Goal: Task Accomplishment & Management: Manage account settings

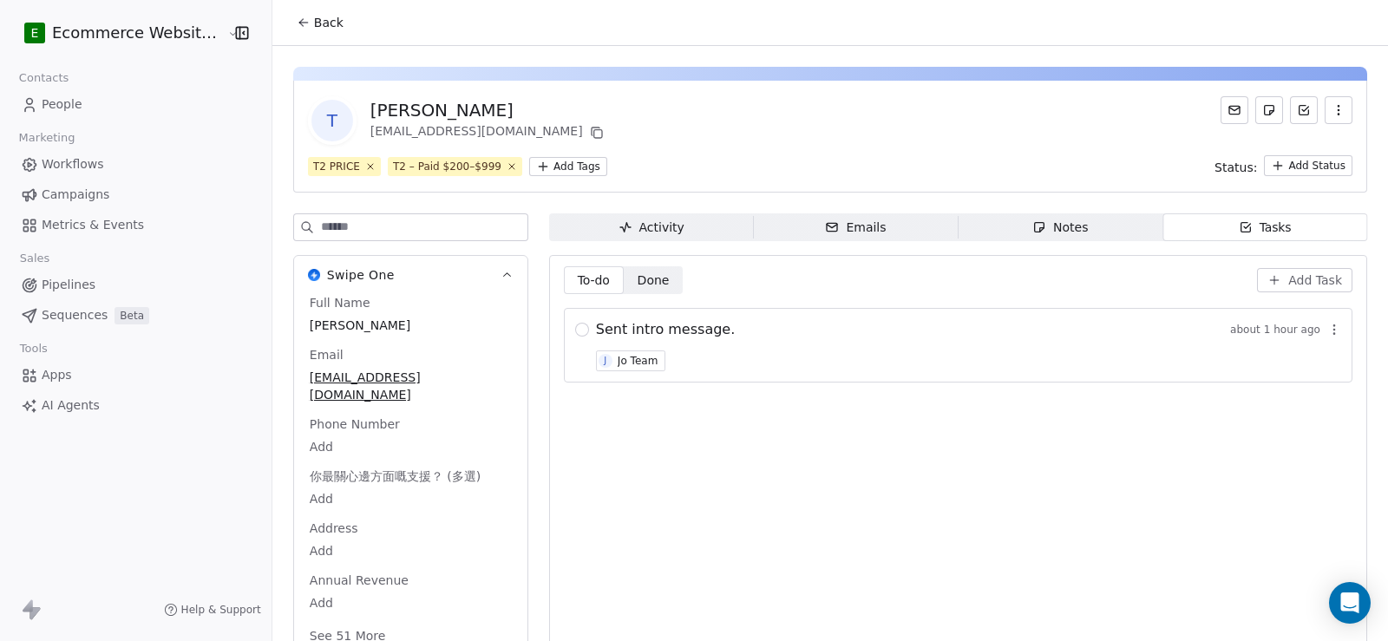
click at [314, 24] on span "Back" at bounding box center [328, 22] width 29 height 17
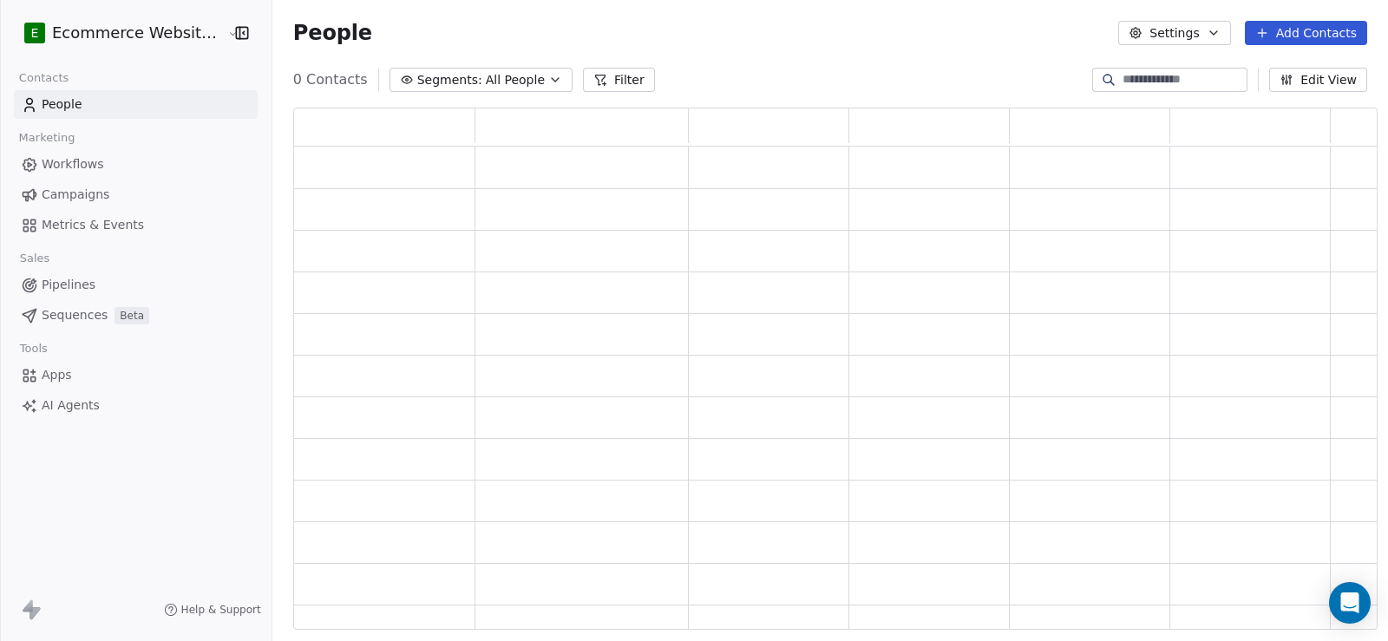
scroll to position [510, 1072]
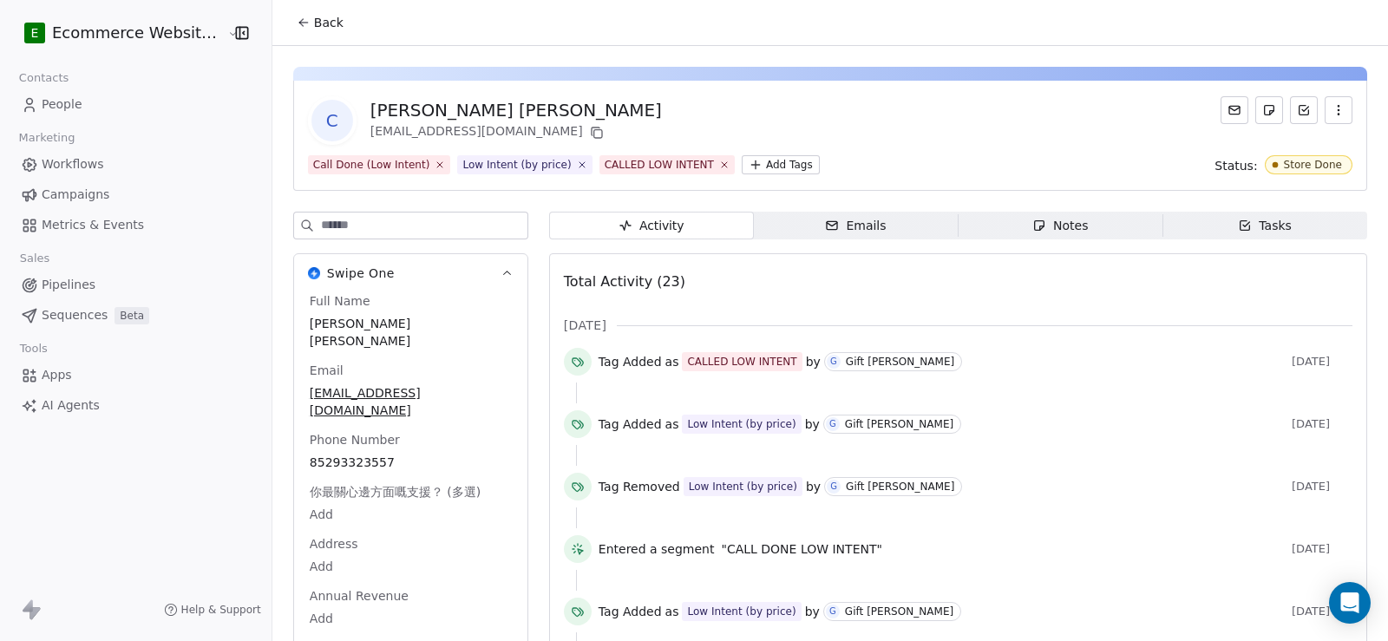
click at [314, 16] on span "Back" at bounding box center [328, 22] width 29 height 17
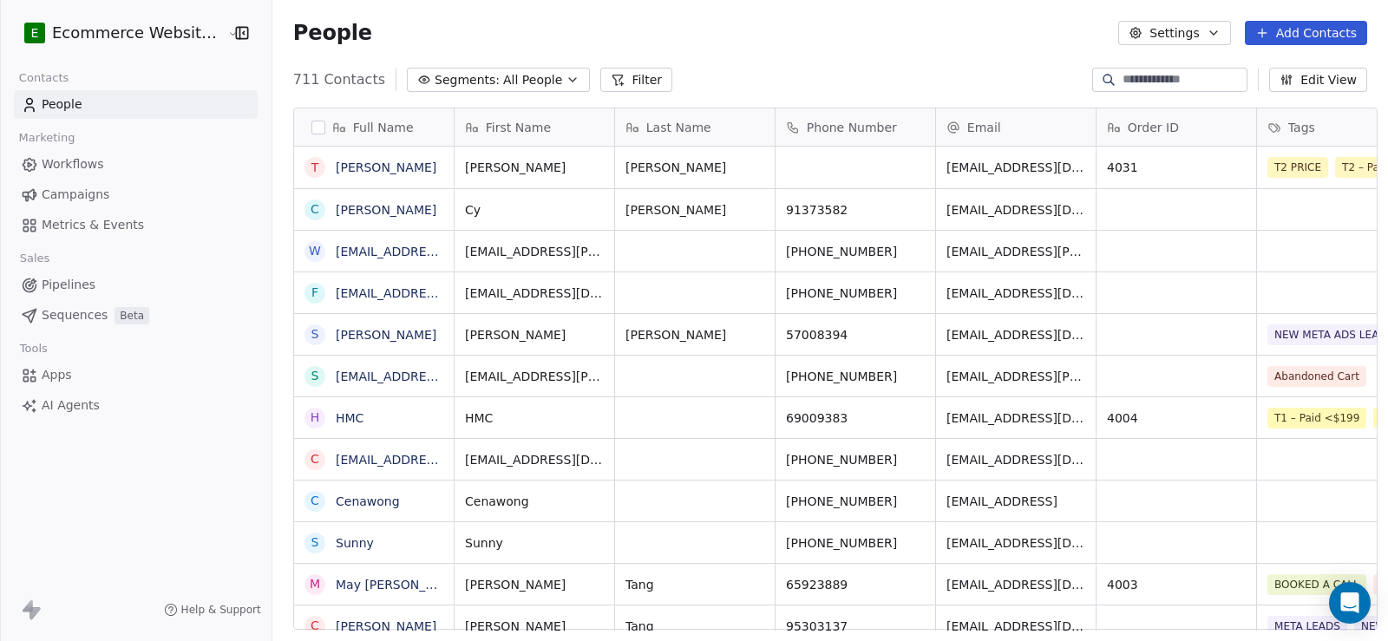
scroll to position [14, 14]
click at [1096, 82] on div at bounding box center [1109, 79] width 28 height 17
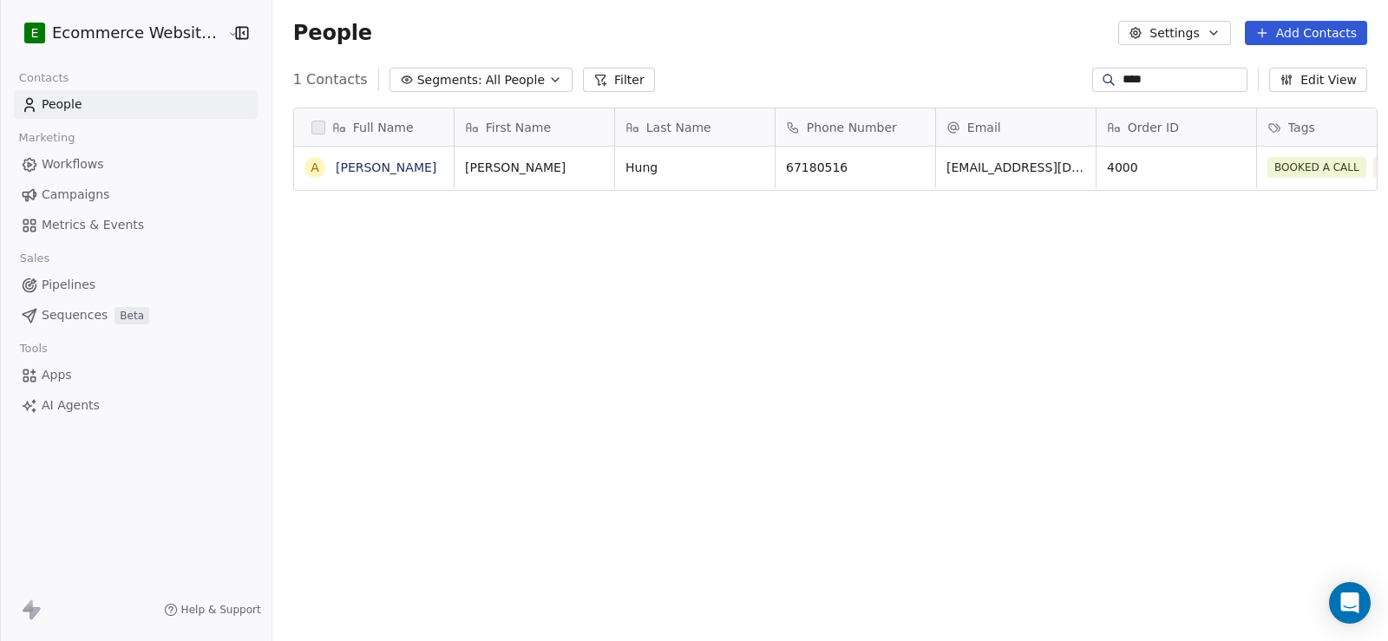
scroll to position [552, 1114]
type input "****"
click at [359, 167] on link "[PERSON_NAME]" at bounding box center [386, 167] width 101 height 14
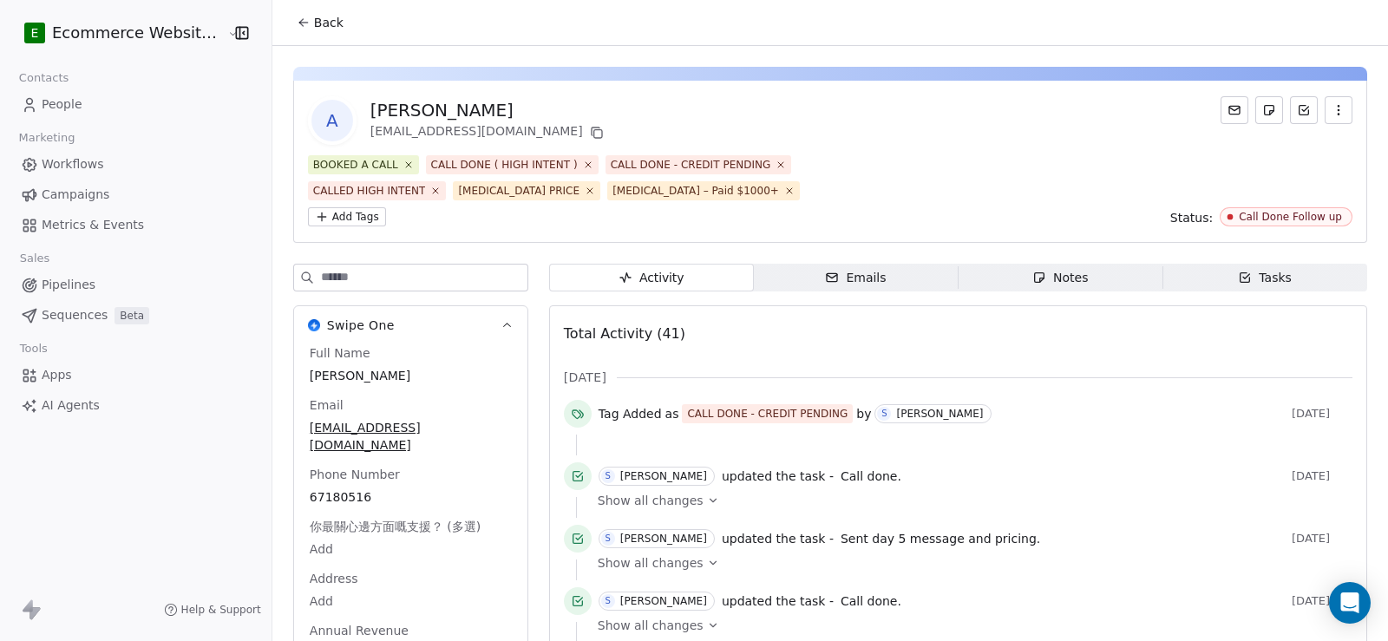
click at [311, 34] on button "Back" at bounding box center [320, 22] width 68 height 31
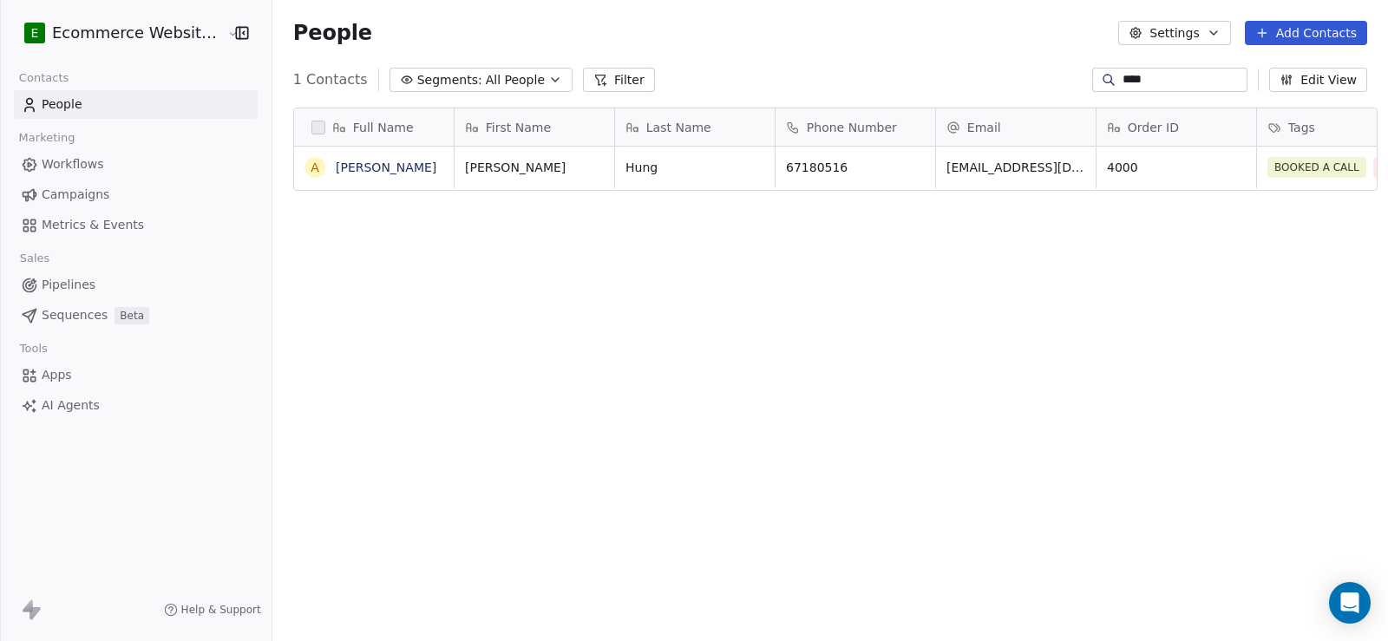
scroll to position [552, 1114]
click at [618, 331] on div "Full Name A [PERSON_NAME] First Name Last Name Phone Number Email Order ID Tags…" at bounding box center [829, 376] width 1115 height 564
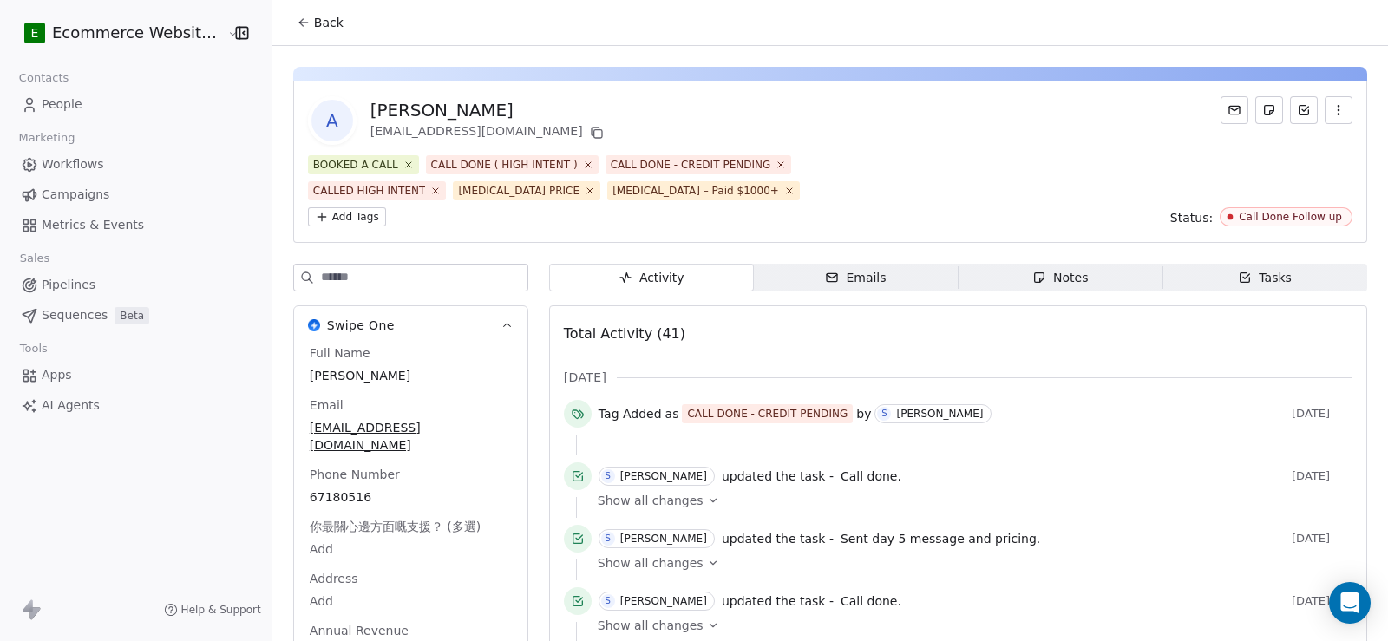
click at [1295, 264] on span "Tasks Tasks" at bounding box center [1264, 278] width 205 height 28
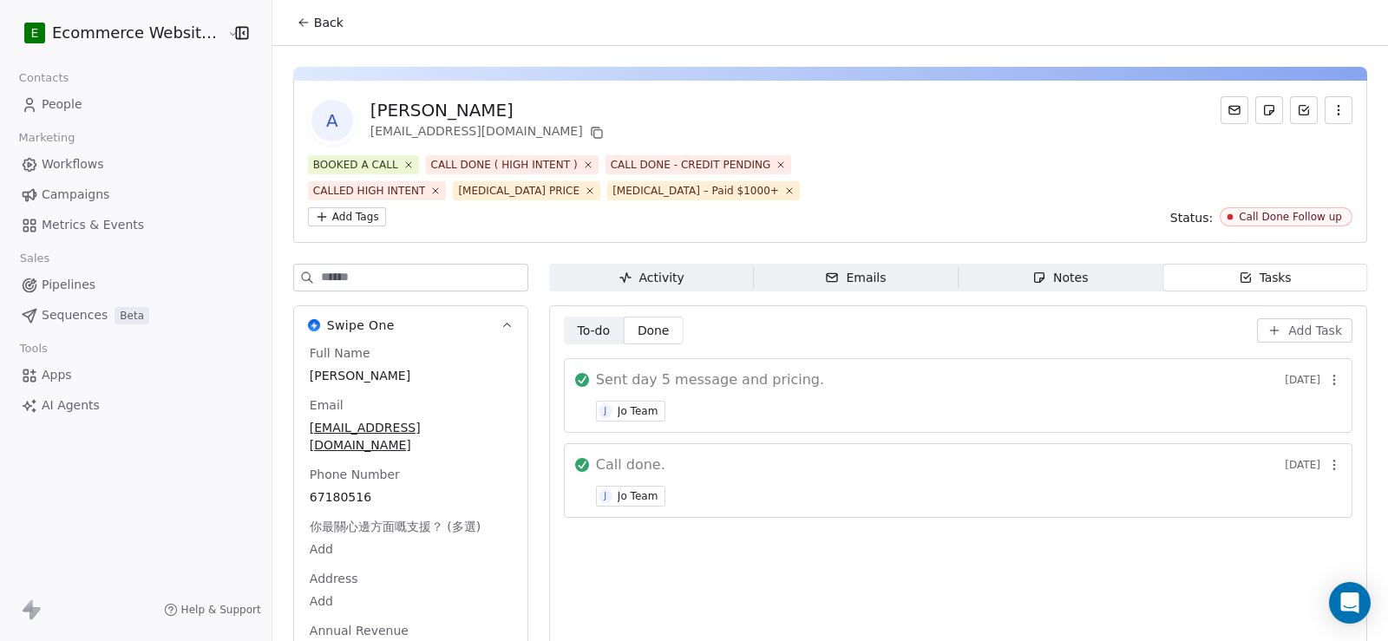
click at [647, 322] on span "Done" at bounding box center [653, 331] width 32 height 18
click at [598, 322] on span "To-do" at bounding box center [593, 331] width 33 height 18
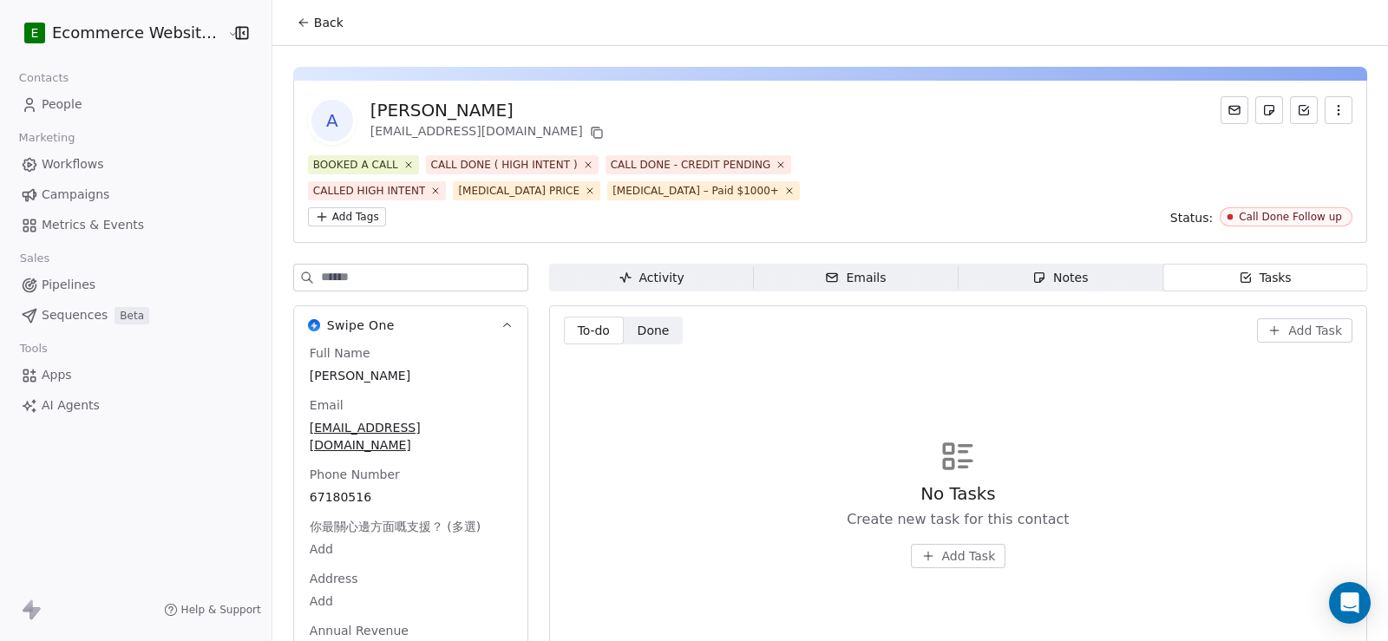
click at [640, 322] on span "Done" at bounding box center [653, 331] width 32 height 18
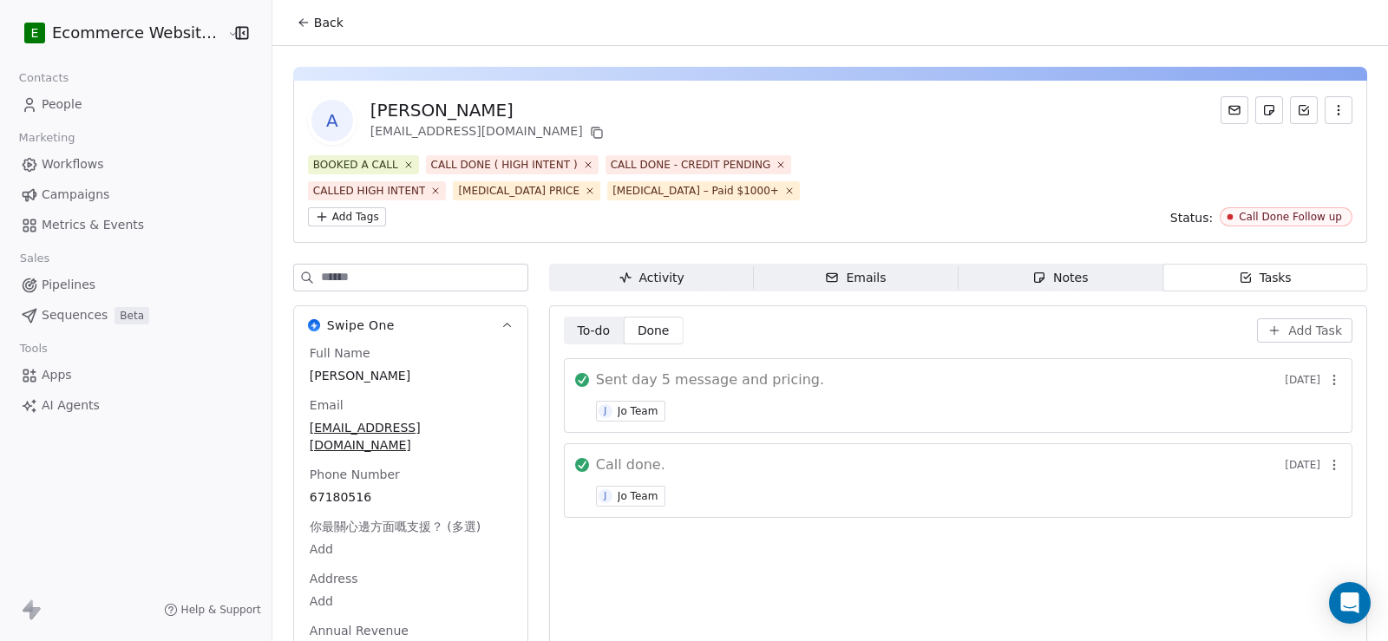
click at [602, 317] on span "To-do To-do" at bounding box center [594, 331] width 60 height 28
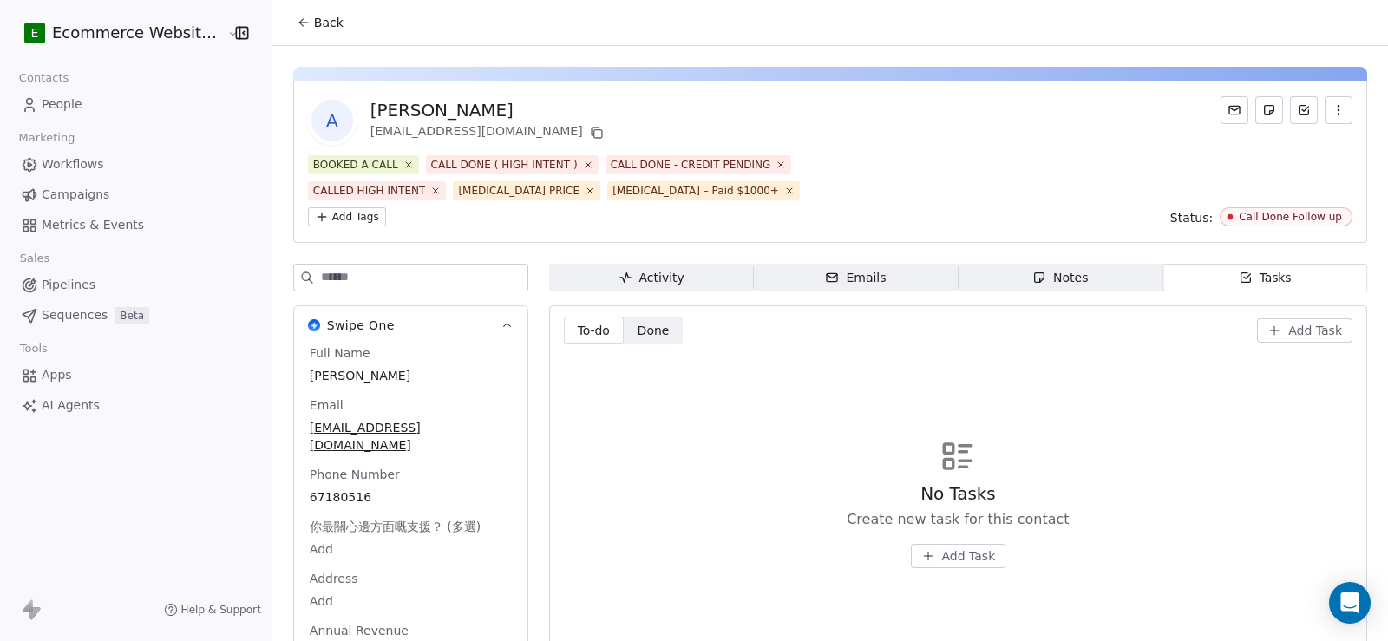
click at [1305, 322] on span "Add Task" at bounding box center [1315, 330] width 54 height 17
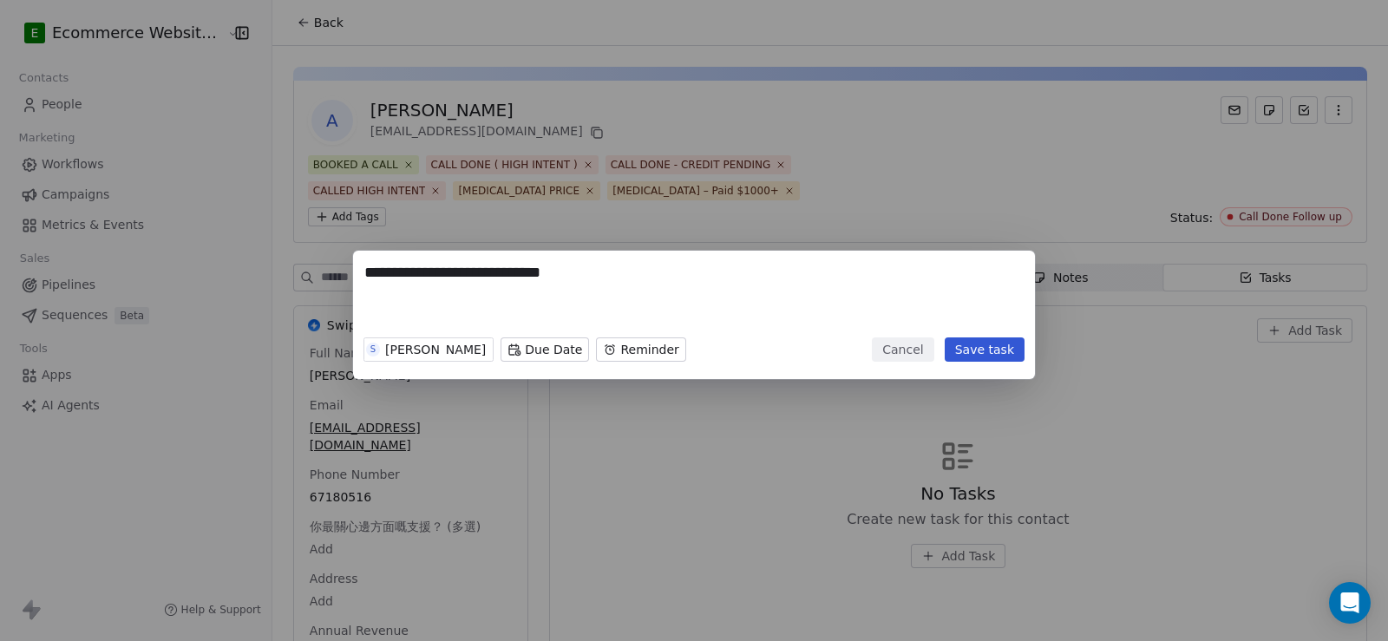
type textarea "**********"
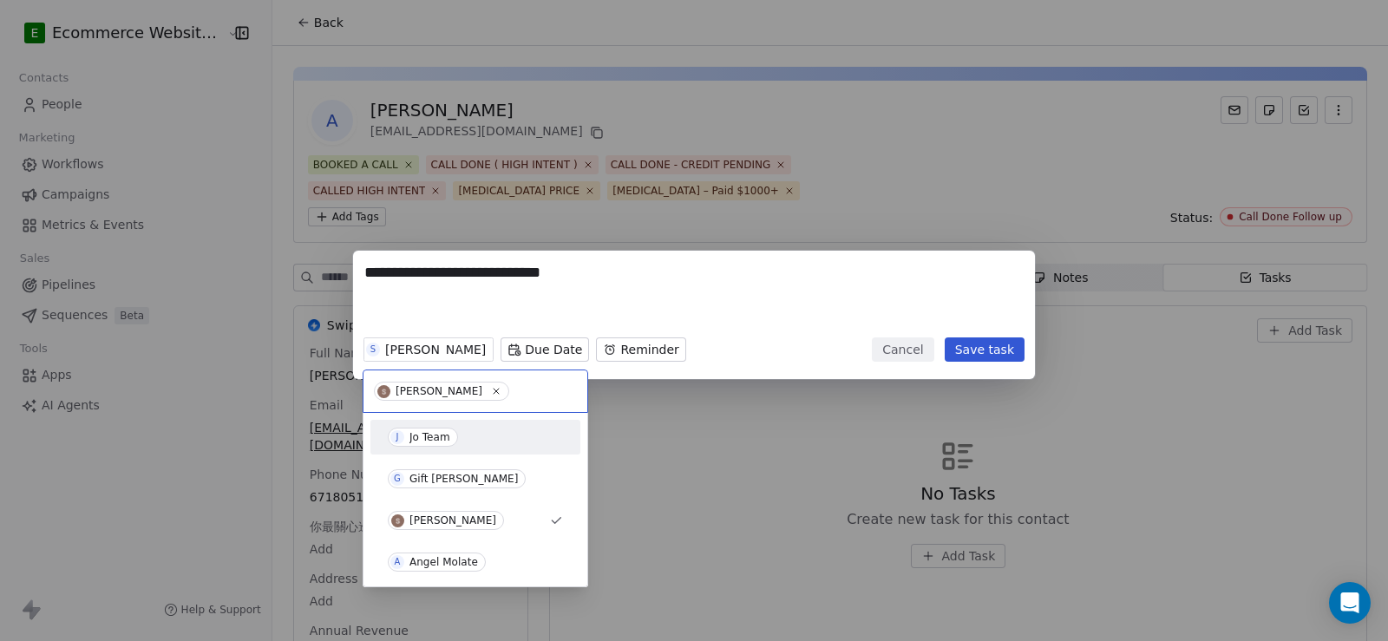
click at [424, 437] on div "Jo Team" at bounding box center [429, 437] width 41 height 12
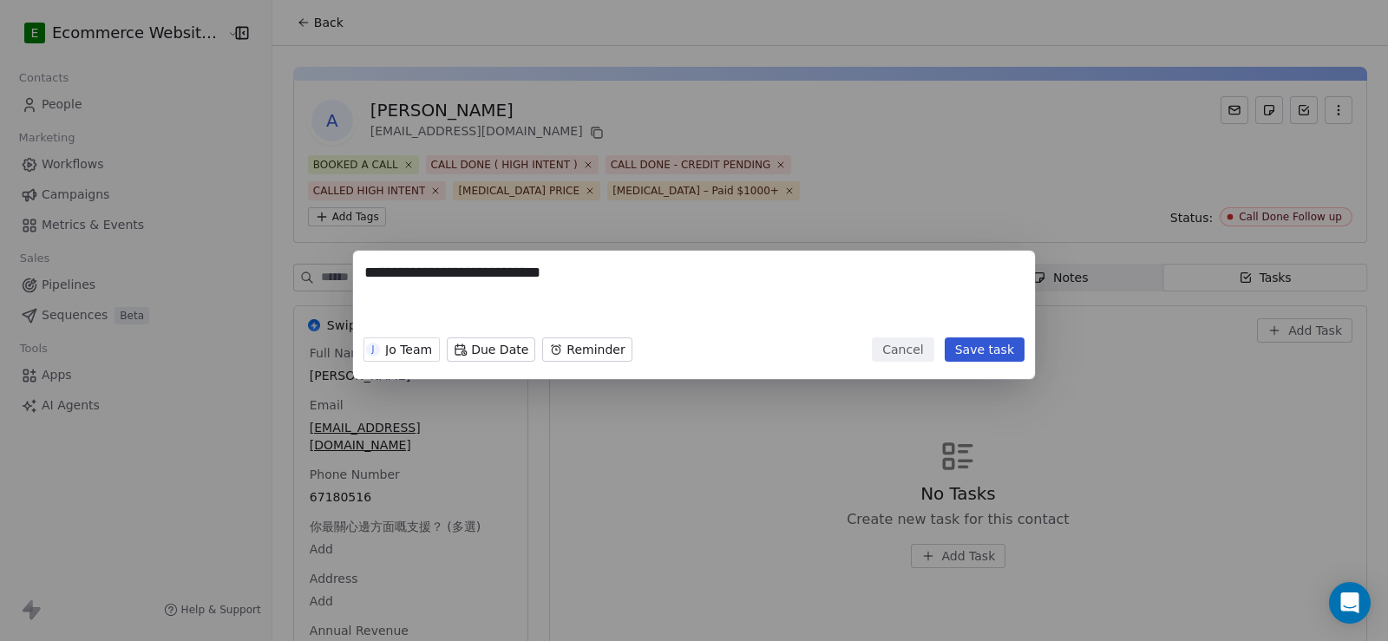
click at [985, 348] on button "Save task" at bounding box center [984, 349] width 80 height 24
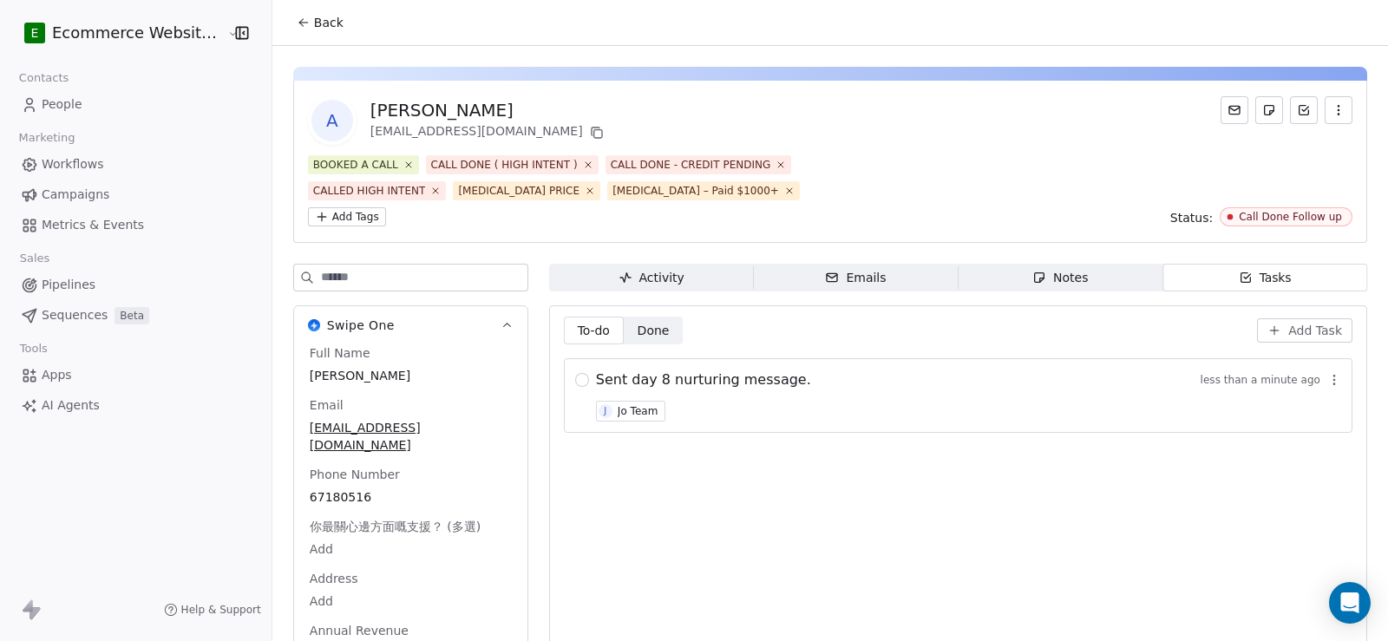
click at [641, 317] on span "Done Done" at bounding box center [654, 331] width 60 height 28
click at [601, 317] on span "To-do To-do" at bounding box center [594, 331] width 60 height 28
click at [575, 373] on button "button" at bounding box center [582, 380] width 14 height 14
click at [576, 373] on button "button" at bounding box center [582, 380] width 14 height 14
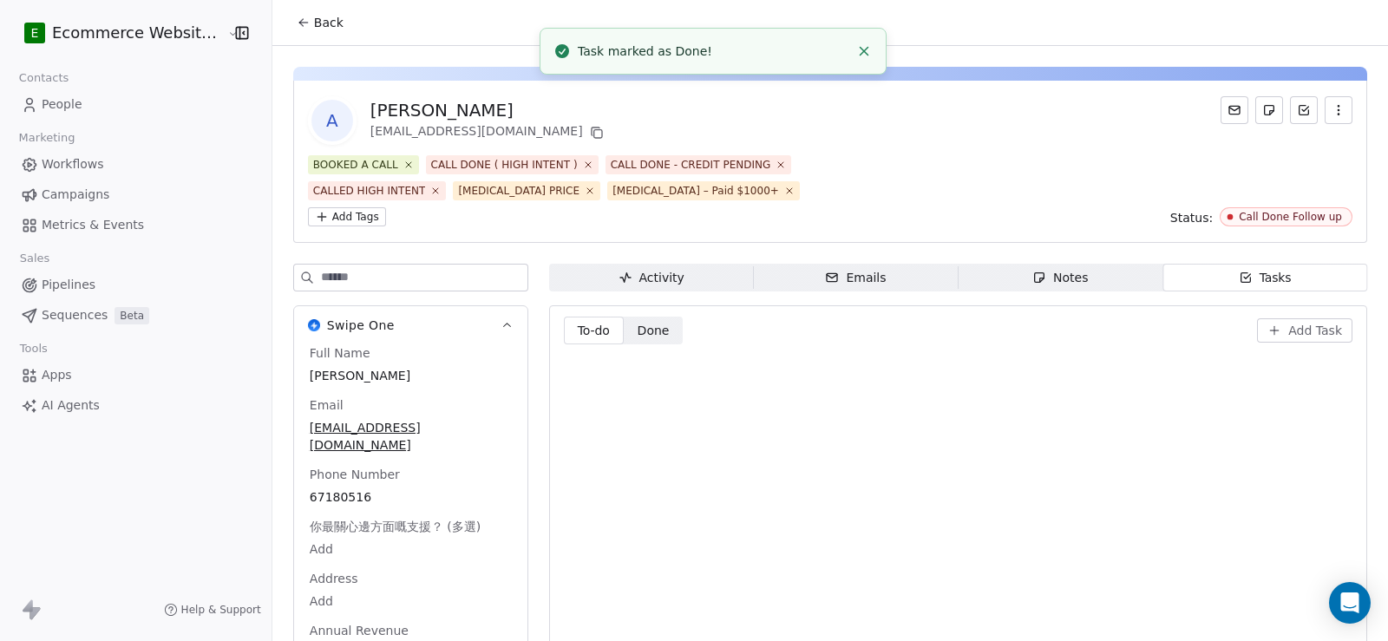
click at [637, 322] on span "Done" at bounding box center [653, 331] width 32 height 18
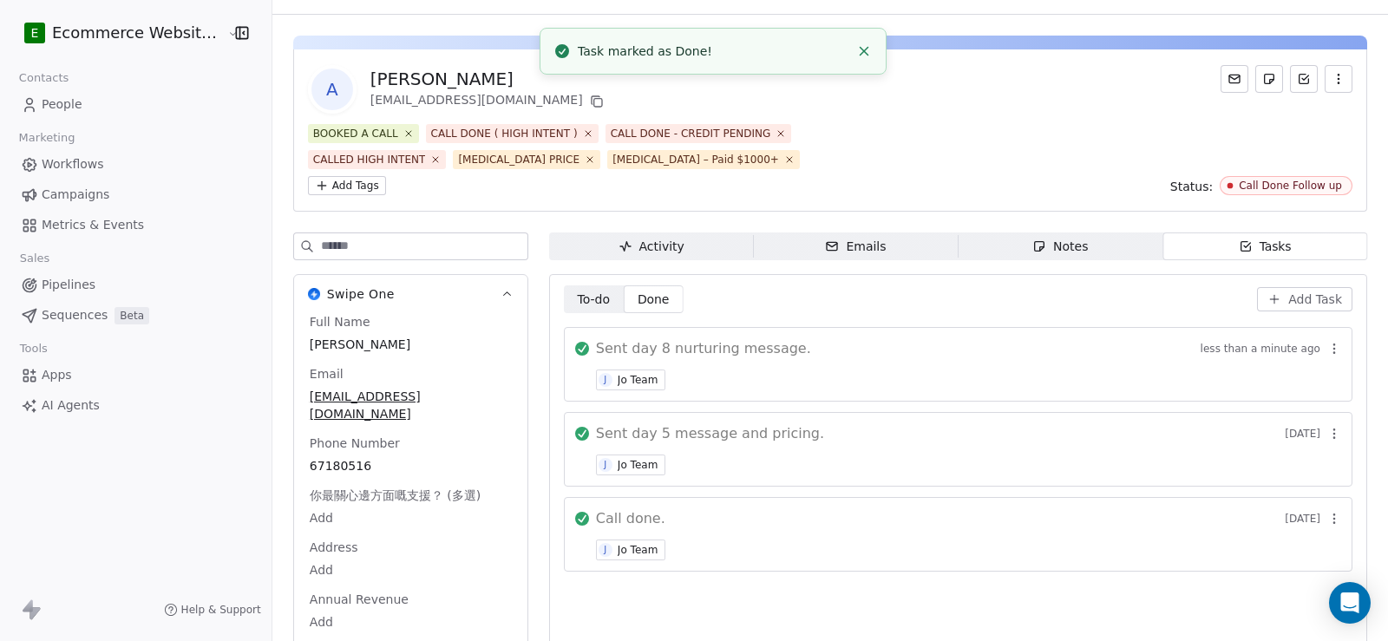
scroll to position [56, 0]
